Goal: Information Seeking & Learning: Learn about a topic

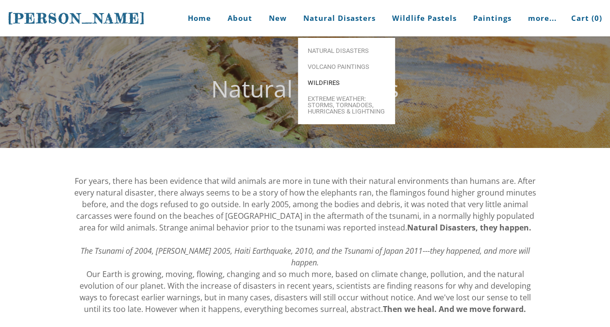
click at [330, 80] on span "Wildfires" at bounding box center [347, 83] width 78 height 6
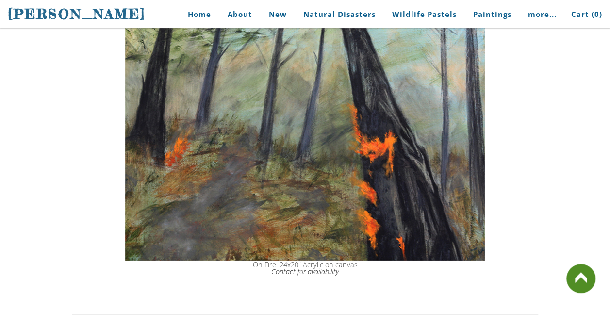
scroll to position [1670, 0]
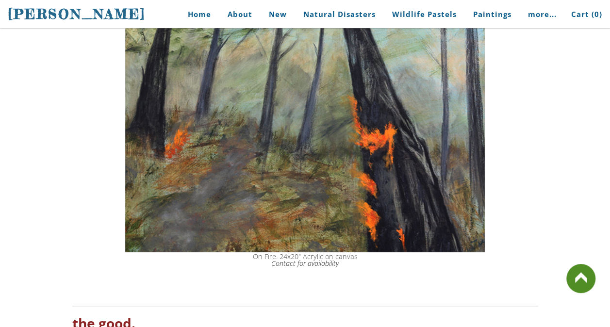
click at [376, 166] on img at bounding box center [304, 104] width 359 height 295
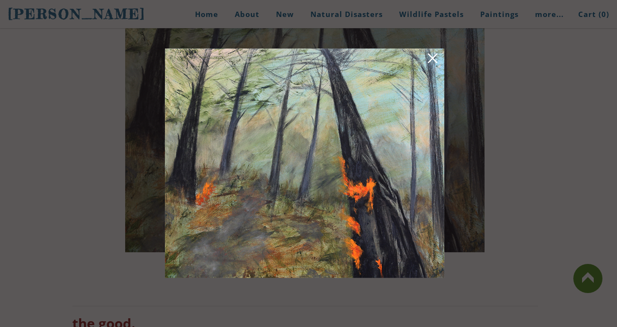
click at [433, 59] on link at bounding box center [433, 59] width 14 height 15
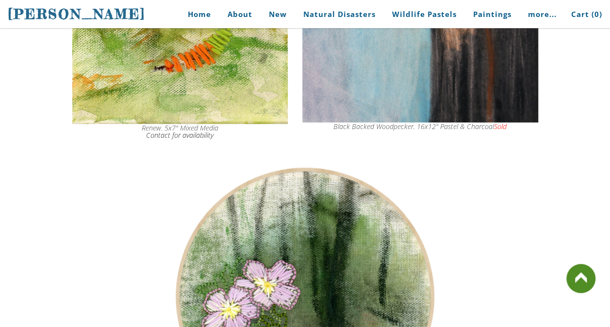
scroll to position [2522, 0]
